Goal: Navigation & Orientation: Find specific page/section

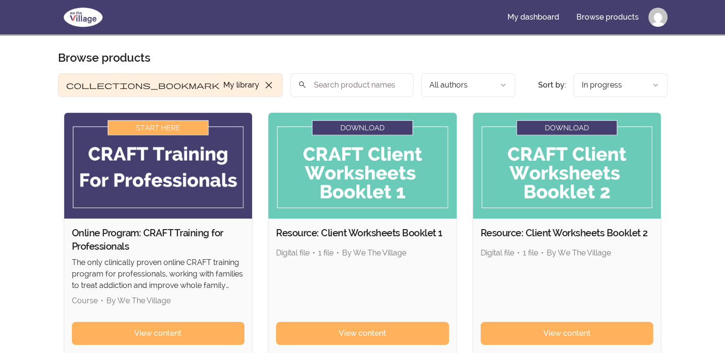
click at [576, 127] on img at bounding box center [567, 166] width 188 height 106
click at [570, 160] on img at bounding box center [567, 166] width 188 height 106
click at [562, 129] on img at bounding box center [567, 166] width 188 height 106
click at [148, 130] on img at bounding box center [158, 166] width 188 height 106
click at [154, 156] on img at bounding box center [158, 166] width 188 height 106
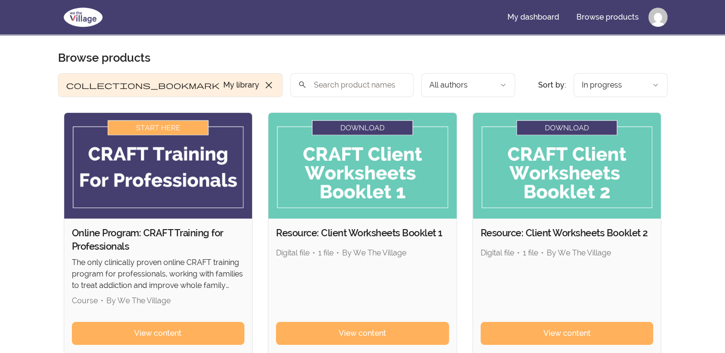
click at [132, 164] on img at bounding box center [158, 166] width 188 height 106
click at [366, 172] on img at bounding box center [362, 166] width 188 height 106
click at [361, 128] on img at bounding box center [362, 166] width 188 height 106
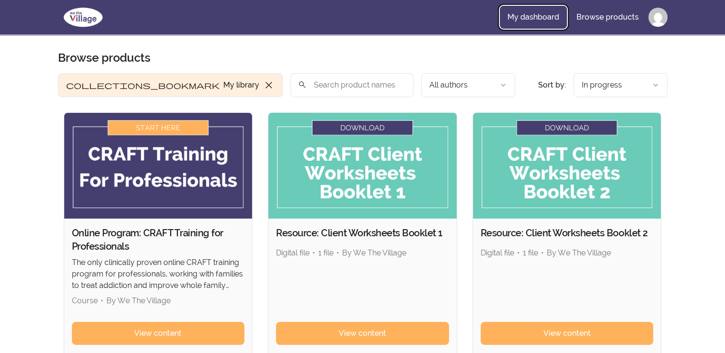
click at [542, 16] on link "My dashboard" at bounding box center [533, 17] width 67 height 23
